Goal: Transaction & Acquisition: Purchase product/service

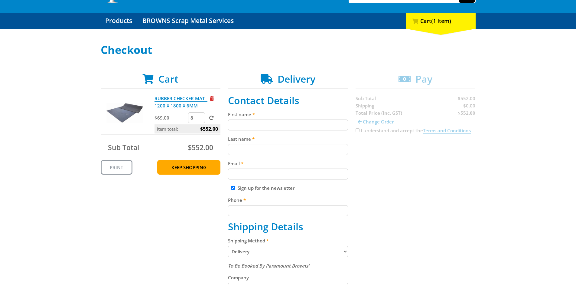
scroll to position [60, 0]
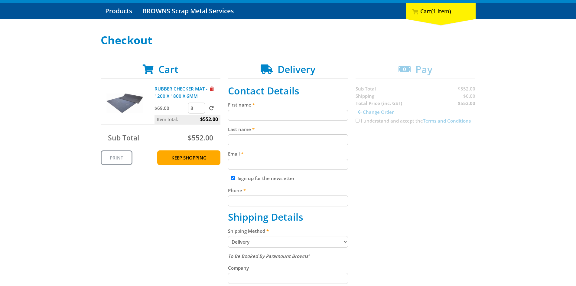
click at [293, 113] on input "First name" at bounding box center [288, 115] width 120 height 11
type input "[PERSON_NAME]"
type input "0400109308"
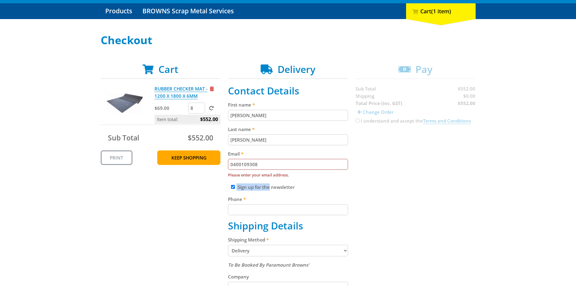
click at [270, 178] on fieldset "Contact Details First name [PERSON_NAME] Last name [PERSON_NAME] Email 04001093…" at bounding box center [288, 261] width 120 height 353
click at [234, 186] on input "Sign up for the newsletter" at bounding box center [233, 187] width 4 height 4
checkbox input "false"
click at [300, 186] on div "Sign up for the newsletter" at bounding box center [288, 186] width 120 height 7
drag, startPoint x: 292, startPoint y: 166, endPoint x: 217, endPoint y: 164, distance: 75.0
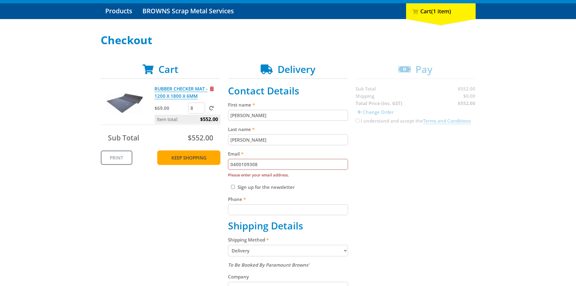
click at [217, 164] on div "Cart RUBBER CHECKER MAT - 1200 X 1800 X 6MM $69.00 8 Item total: $552.00 Sub To…" at bounding box center [288, 262] width 375 height 396
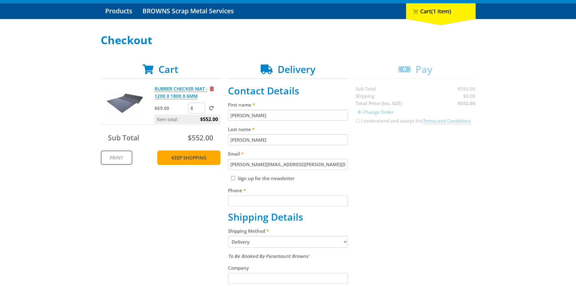
type input "[PERSON_NAME][EMAIL_ADDRESS][PERSON_NAME][DOMAIN_NAME]"
click at [265, 203] on input "Phone" at bounding box center [288, 200] width 120 height 11
type input "0400109308"
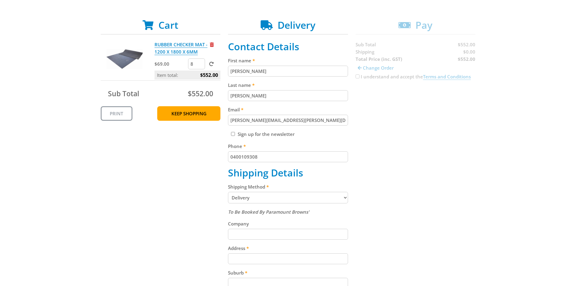
scroll to position [151, 0]
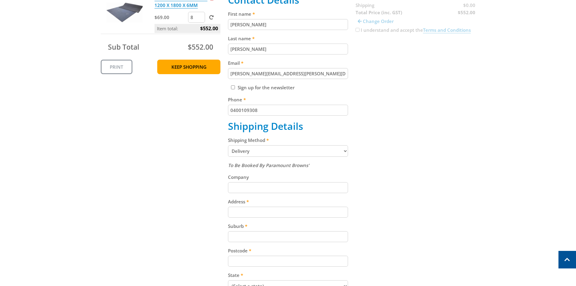
click at [259, 187] on input "Company" at bounding box center [288, 187] width 120 height 11
type input "Samra Transport Services"
click at [256, 211] on input "Address" at bounding box center [288, 212] width 120 height 11
type input "1"
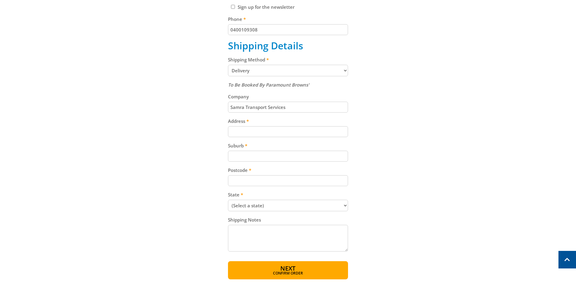
scroll to position [212, 0]
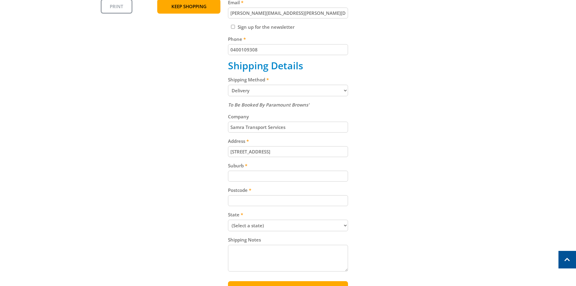
type input "[STREET_ADDRESS]"
type input "[PERSON_NAME]"
type input "5013"
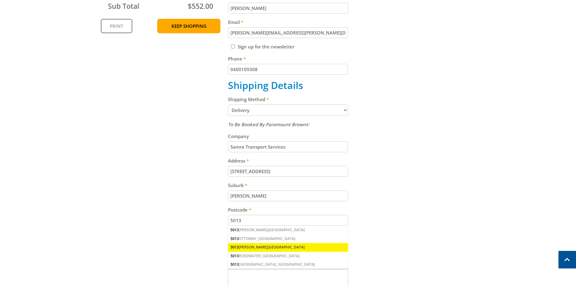
scroll to position [181, 0]
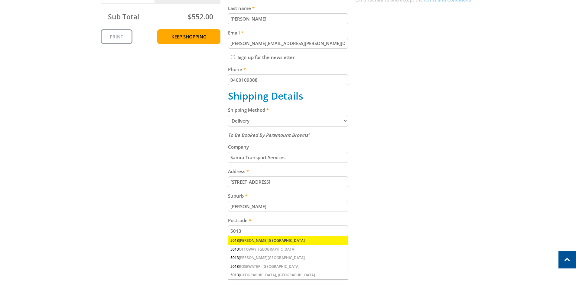
click at [265, 238] on div "5013 [PERSON_NAME][GEOGRAPHIC_DATA]" at bounding box center [288, 240] width 120 height 8
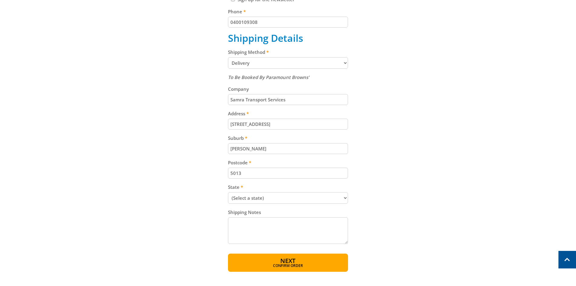
scroll to position [272, 0]
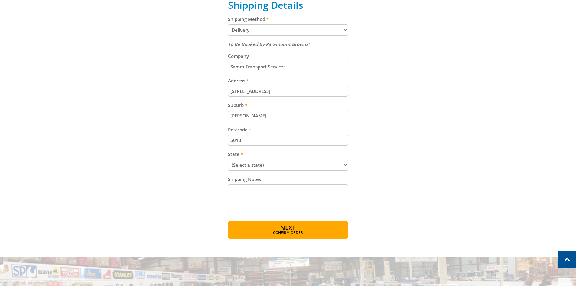
click at [252, 166] on select "(Select a state) [GEOGRAPHIC_DATA] [GEOGRAPHIC_DATA] [GEOGRAPHIC_DATA] [GEOGRAP…" at bounding box center [288, 164] width 120 height 11
select select "SA"
click at [228, 159] on select "(Select a state) [GEOGRAPHIC_DATA] [GEOGRAPHIC_DATA] [GEOGRAPHIC_DATA] [GEOGRAP…" at bounding box center [288, 164] width 120 height 11
click at [248, 190] on textarea "Shipping Notes" at bounding box center [288, 197] width 120 height 27
click at [267, 193] on textarea "End warehouse, past TLS &" at bounding box center [288, 197] width 120 height 27
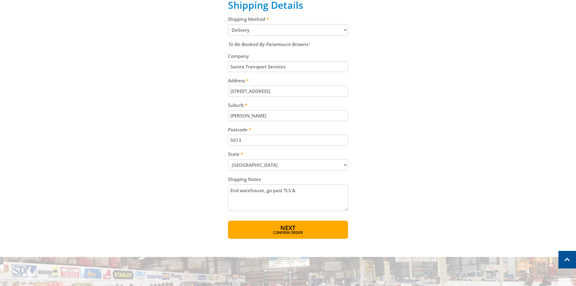
click at [302, 189] on textarea "End warehouse, go past TLS &" at bounding box center [288, 197] width 120 height 27
type textarea "End warehouse, go past TLS & Bulk Group. Samra trucks at the end of the yard. O…"
click at [295, 228] on span "Next" at bounding box center [287, 228] width 15 height 8
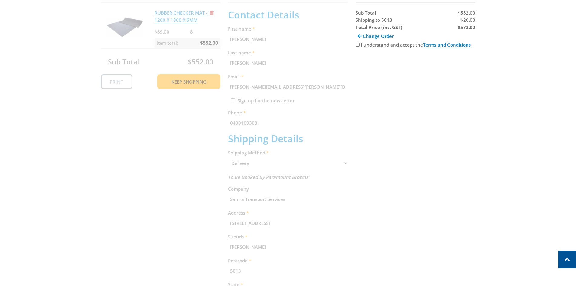
scroll to position [124, 0]
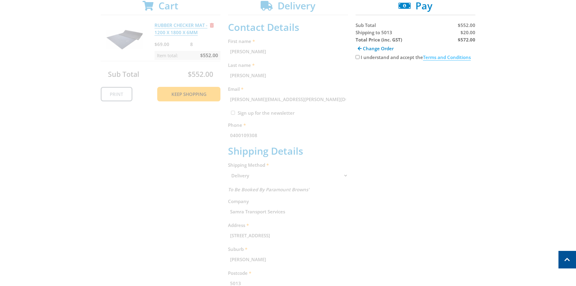
click at [436, 57] on link "Terms and Conditions" at bounding box center [447, 57] width 48 height 6
click at [356, 57] on input "I understand and accept the Terms and Conditions" at bounding box center [358, 57] width 4 height 4
checkbox input "true"
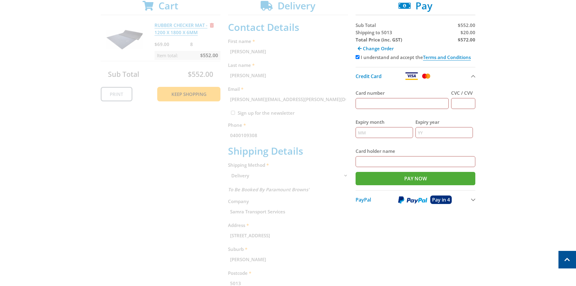
click at [413, 101] on input "Card number" at bounding box center [402, 103] width 93 height 11
type input "[CREDIT_CARD_NUMBER]"
type input "679"
type input "09"
type input "28"
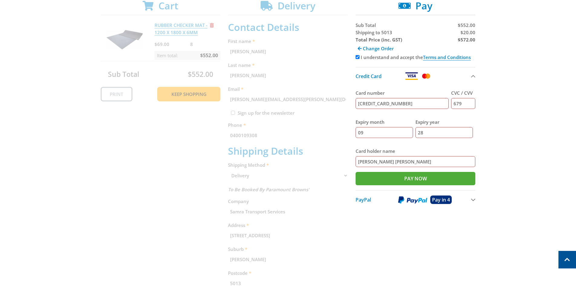
click at [379, 162] on input "[PERSON_NAME] [PERSON_NAME]" at bounding box center [416, 161] width 120 height 11
type input "[PERSON_NAME]"
click at [405, 179] on input "Pay Now" at bounding box center [416, 178] width 120 height 13
type input "Paying..."
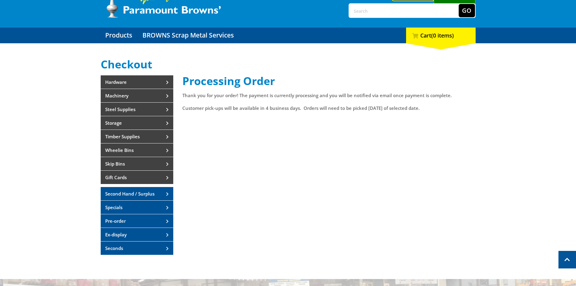
scroll to position [28, 0]
